Goal: Find specific page/section: Find specific page/section

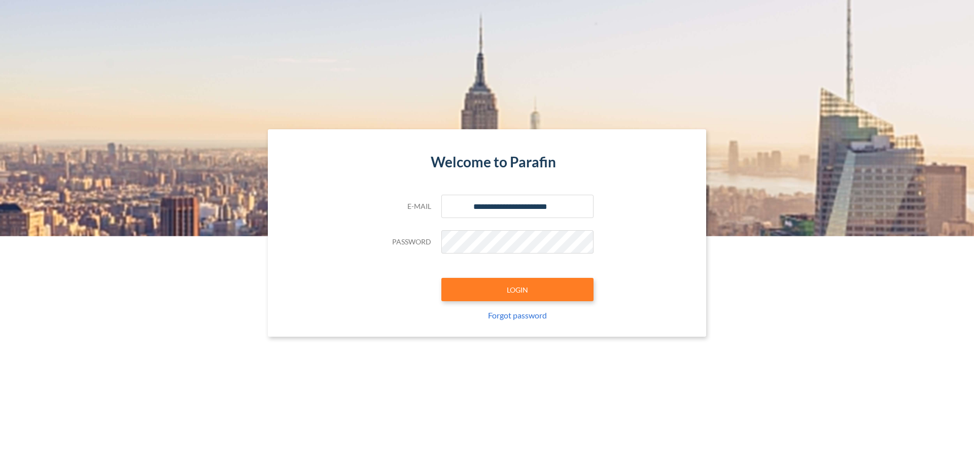
type input "**********"
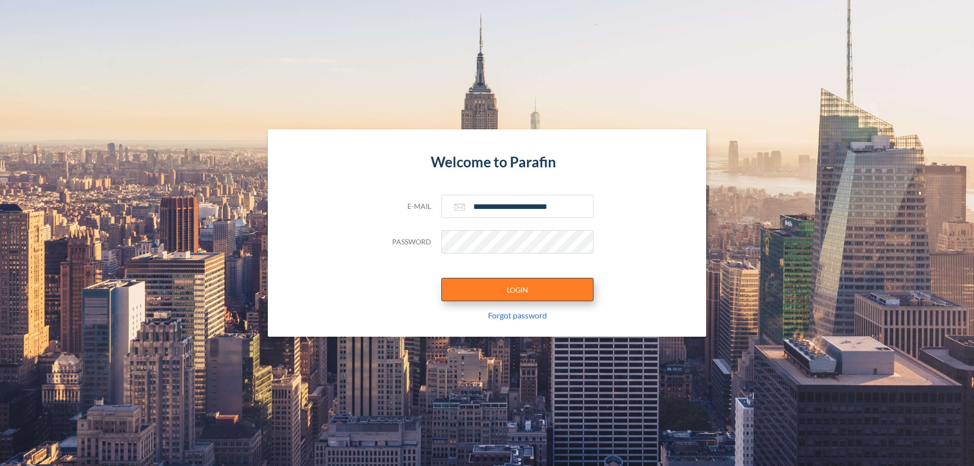
click at [518, 290] on button "LOGIN" at bounding box center [518, 289] width 152 height 23
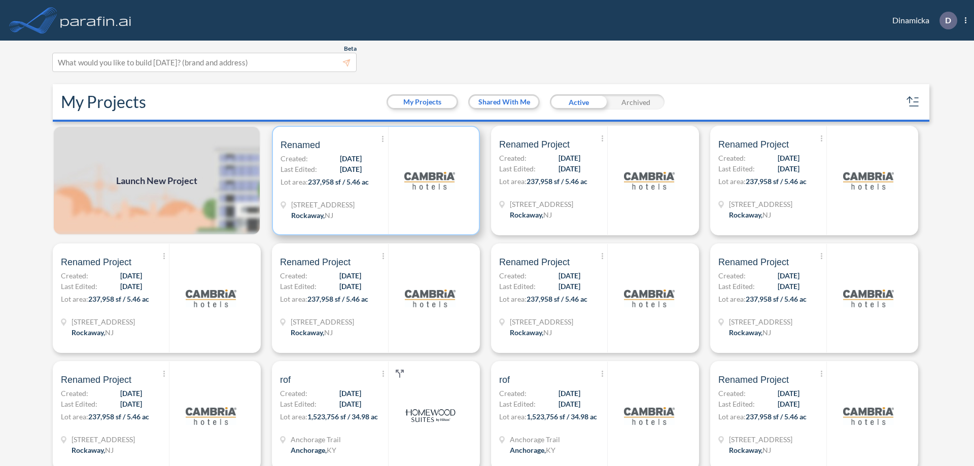
scroll to position [3, 0]
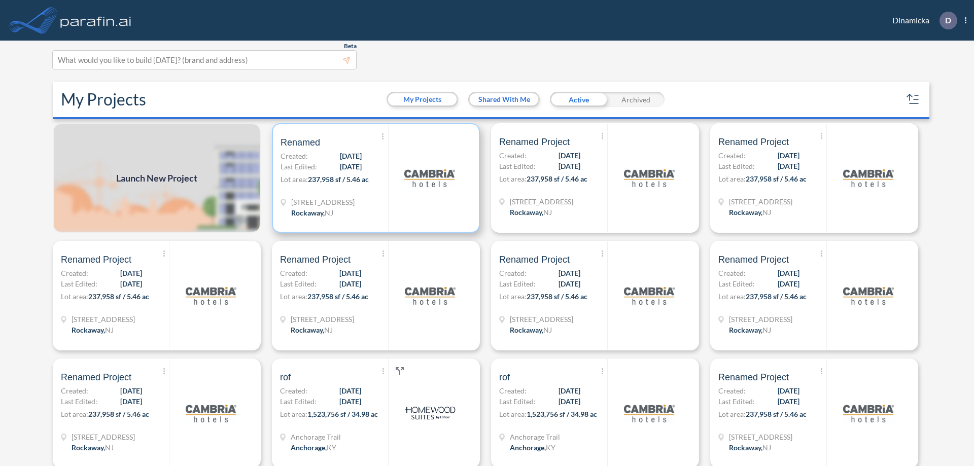
click at [374, 178] on p "Lot area: 237,958 sf / 5.46 ac" at bounding box center [335, 181] width 108 height 15
